Goal: Task Accomplishment & Management: Use online tool/utility

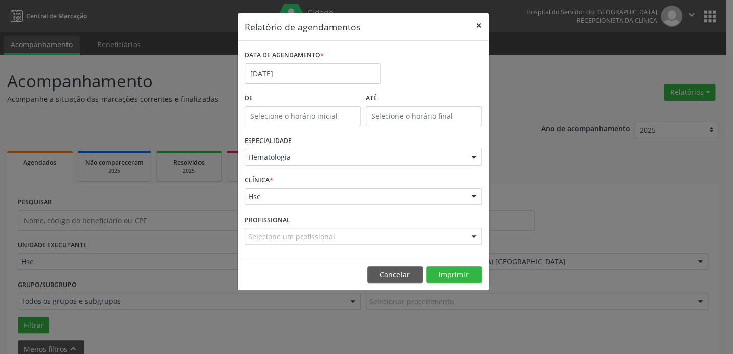
click at [478, 23] on button "×" at bounding box center [479, 25] width 20 height 25
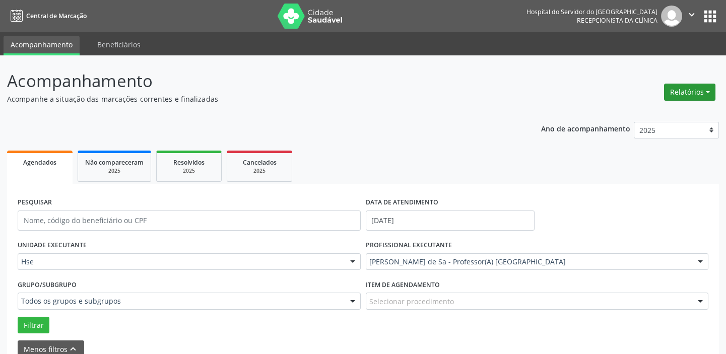
click at [706, 92] on button "Relatórios" at bounding box center [689, 92] width 51 height 17
click at [653, 115] on link "Agendamentos" at bounding box center [661, 113] width 108 height 14
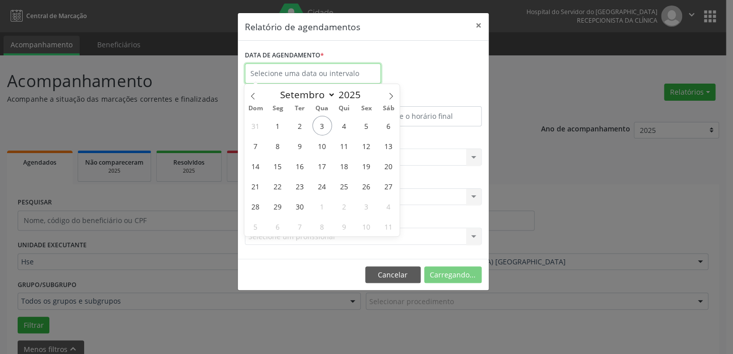
click at [297, 73] on input "text" at bounding box center [313, 73] width 136 height 20
click at [363, 125] on span "5" at bounding box center [366, 126] width 20 height 20
type input "05/09/2025"
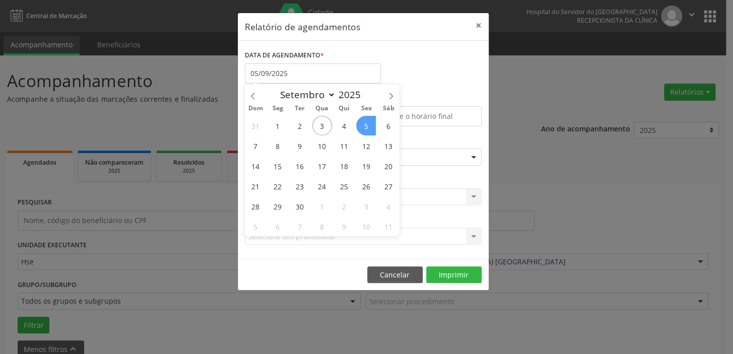
click at [358, 130] on span "5" at bounding box center [366, 126] width 20 height 20
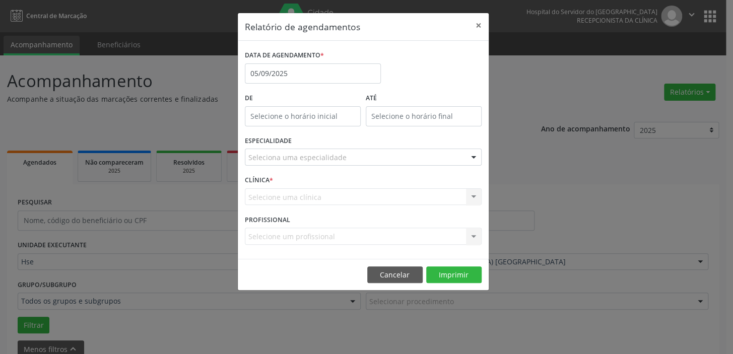
click at [473, 156] on div at bounding box center [473, 157] width 15 height 17
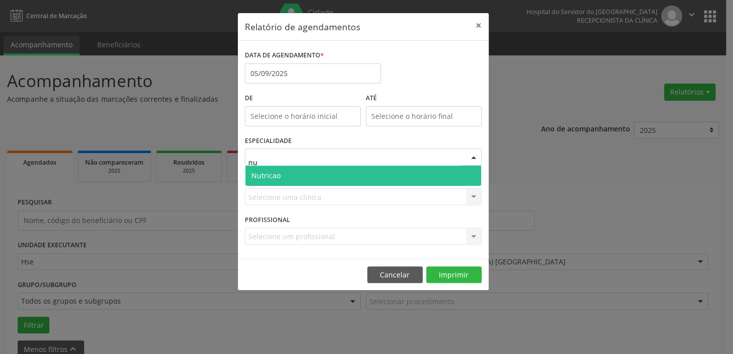
type input "nut"
click at [292, 171] on span "Nutricao" at bounding box center [363, 176] width 236 height 20
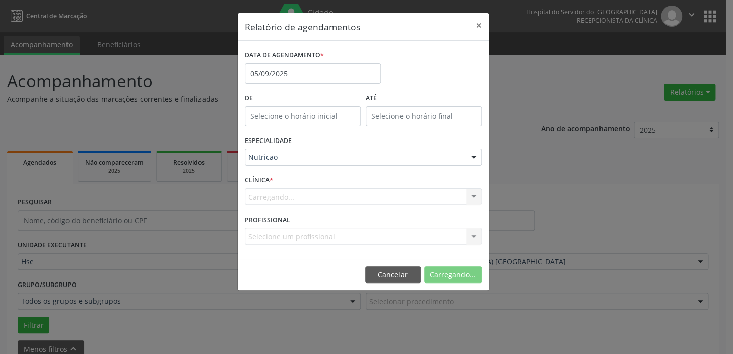
click at [473, 192] on div "Carregando... Hse Nenhum resultado encontrado para: " " Não há nenhuma opção pa…" at bounding box center [363, 196] width 237 height 17
click at [307, 198] on div "Hse Hse Nenhum resultado encontrado para: " " Não há nenhuma opção para ser exi…" at bounding box center [363, 196] width 237 height 17
click at [337, 237] on div "Selecione um profissional" at bounding box center [363, 236] width 237 height 17
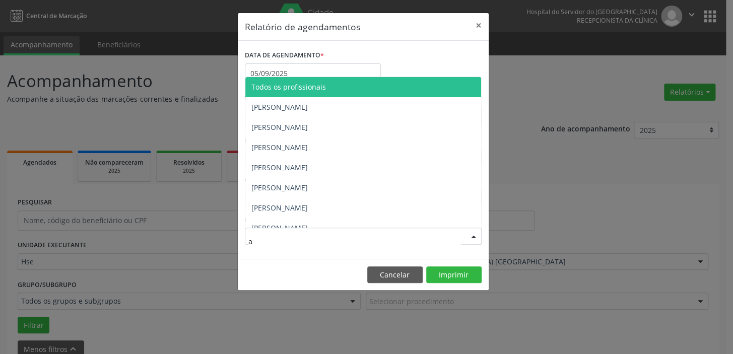
type input "al"
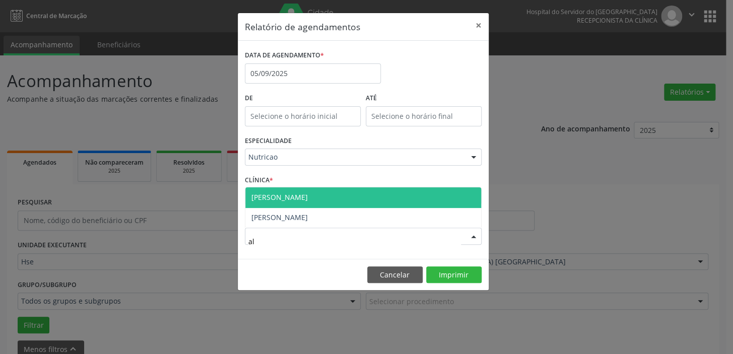
click at [308, 193] on span "[PERSON_NAME]" at bounding box center [279, 197] width 56 height 10
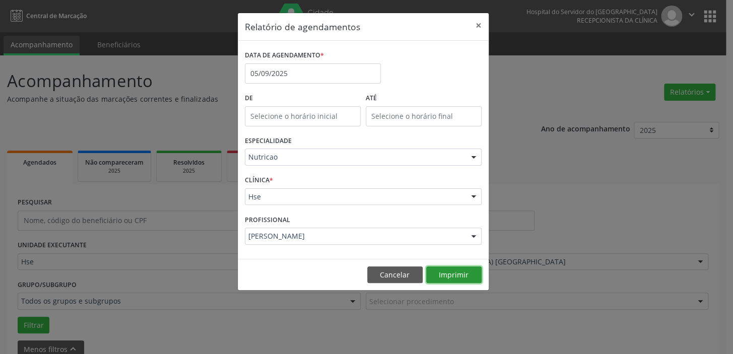
click at [466, 274] on button "Imprimir" at bounding box center [453, 275] width 55 height 17
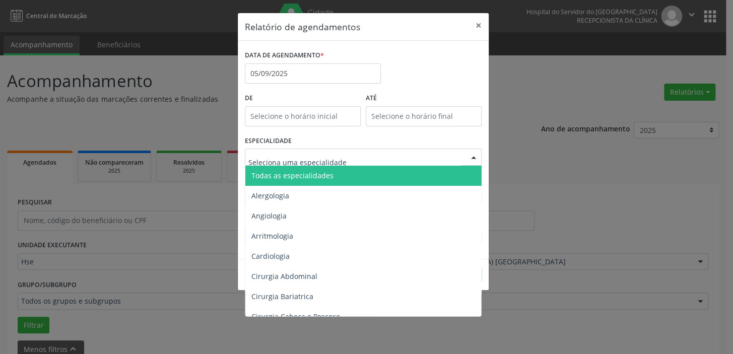
click at [468, 155] on div at bounding box center [473, 157] width 15 height 17
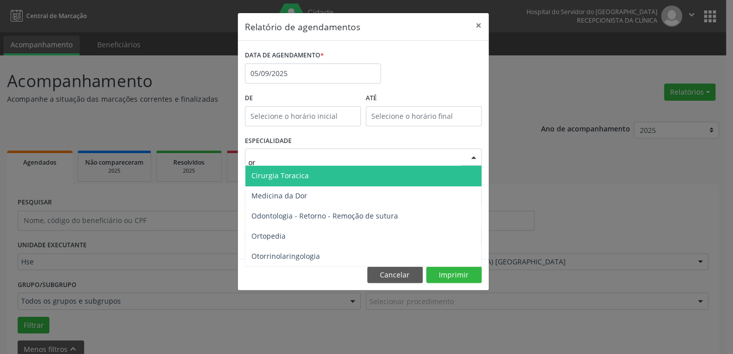
type input "ort"
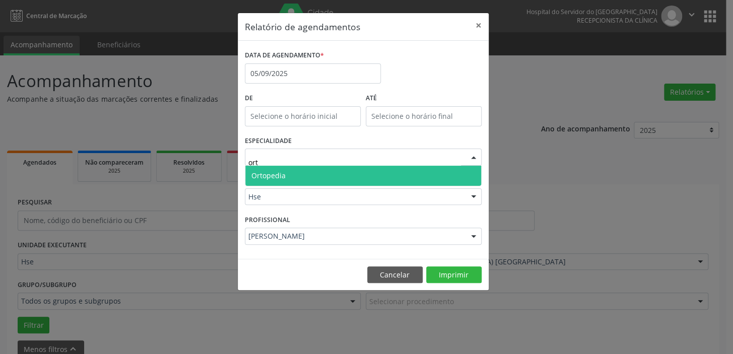
click at [268, 173] on span "Ortopedia" at bounding box center [268, 176] width 34 height 10
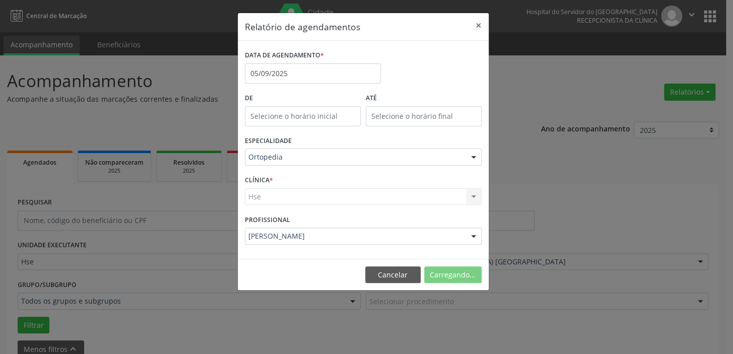
click at [299, 196] on div "Hse Hse Nenhum resultado encontrado para: " " Não há nenhuma opção para ser exi…" at bounding box center [363, 196] width 237 height 17
click at [477, 197] on div "Hse Hse Nenhum resultado encontrado para: " " Não há nenhuma opção para ser exi…" at bounding box center [363, 196] width 237 height 17
click at [463, 194] on div "Hse Hse Nenhum resultado encontrado para: " " Não há nenhuma opção para ser exi…" at bounding box center [363, 196] width 237 height 17
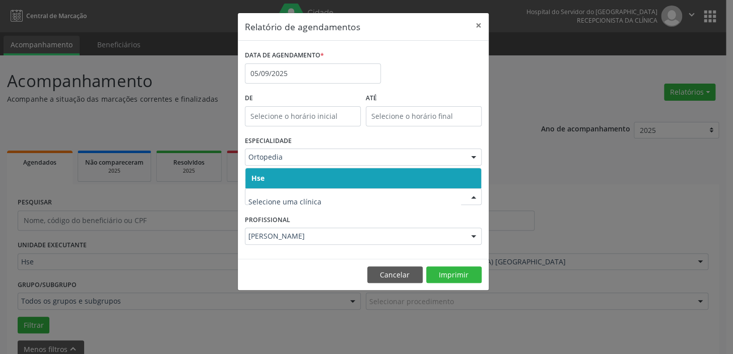
click at [292, 179] on span "Hse" at bounding box center [363, 178] width 236 height 20
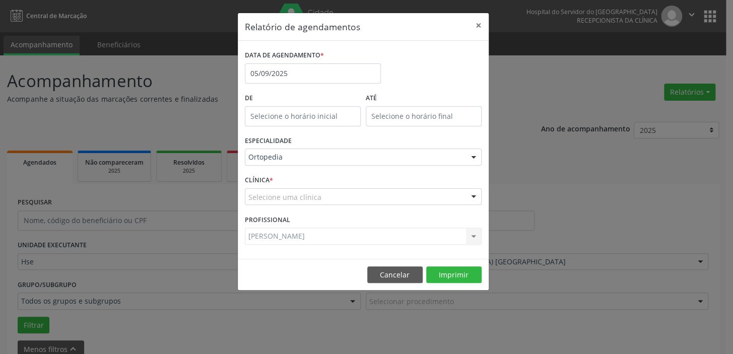
click at [477, 238] on div "[PERSON_NAME] Todos os profissionais [PERSON_NAME] [PERSON_NAME] Nenhum resulta…" at bounding box center [363, 236] width 237 height 17
click at [384, 240] on div "[PERSON_NAME] Todos os profissionais [PERSON_NAME] [PERSON_NAME] Nenhum resulta…" at bounding box center [363, 236] width 237 height 17
click at [320, 237] on div "[PERSON_NAME] Todos os profissionais [PERSON_NAME] [PERSON_NAME] Nenhum resulta…" at bounding box center [363, 236] width 237 height 17
click at [304, 232] on div "[PERSON_NAME] Todos os profissionais [PERSON_NAME] [PERSON_NAME] Nenhum resulta…" at bounding box center [363, 236] width 237 height 17
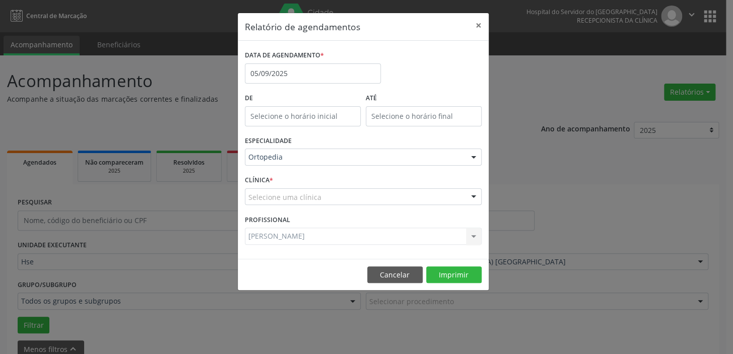
click at [329, 234] on div "[PERSON_NAME] Todos os profissionais [PERSON_NAME] [PERSON_NAME] Nenhum resulta…" at bounding box center [363, 236] width 237 height 17
click at [473, 231] on div "[PERSON_NAME] Todos os profissionais [PERSON_NAME] [PERSON_NAME] Nenhum resulta…" at bounding box center [363, 236] width 237 height 17
click at [357, 235] on div "[PERSON_NAME] Todos os profissionais [PERSON_NAME] [PERSON_NAME] Nenhum resulta…" at bounding box center [363, 236] width 237 height 17
drag, startPoint x: 366, startPoint y: 237, endPoint x: 387, endPoint y: 234, distance: 21.8
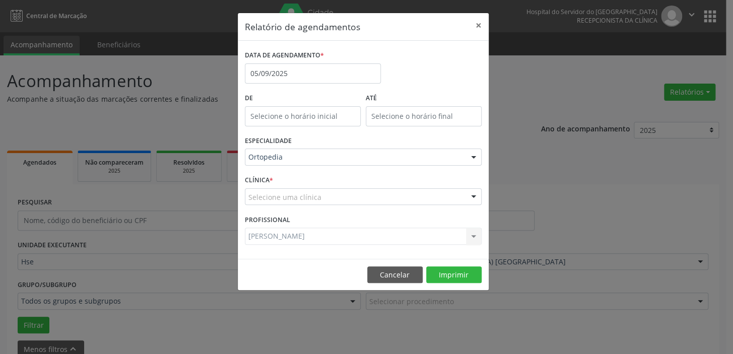
click at [367, 236] on div "[PERSON_NAME] Todos os profissionais [PERSON_NAME] [PERSON_NAME] Nenhum resulta…" at bounding box center [363, 236] width 237 height 17
click at [462, 233] on div "[PERSON_NAME] Todos os profissionais [PERSON_NAME] [PERSON_NAME] Nenhum resulta…" at bounding box center [363, 236] width 237 height 17
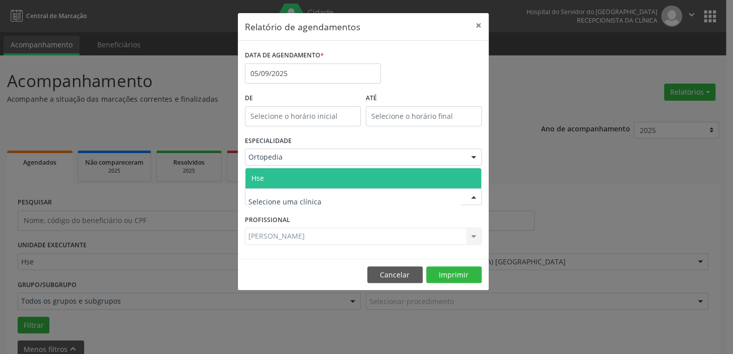
click at [474, 197] on div at bounding box center [473, 197] width 15 height 17
click at [264, 178] on span "Hse" at bounding box center [363, 178] width 236 height 20
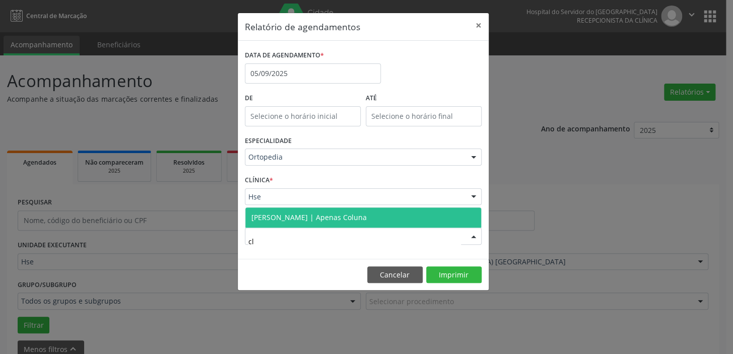
type input "c"
type input "claudi"
click at [332, 216] on span "[PERSON_NAME] | Apenas Coluna" at bounding box center [308, 218] width 115 height 10
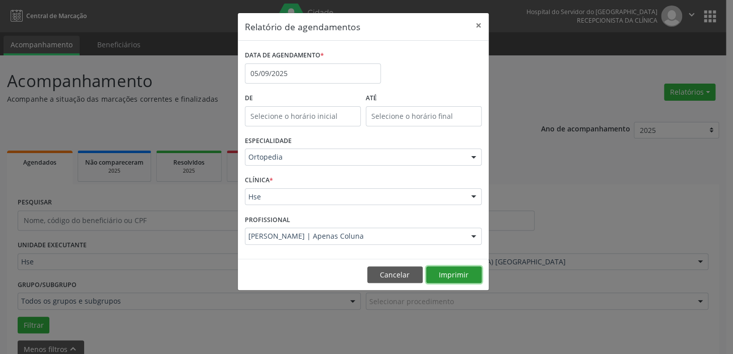
click at [445, 275] on button "Imprimir" at bounding box center [453, 275] width 55 height 17
